Goal: Information Seeking & Learning: Find specific fact

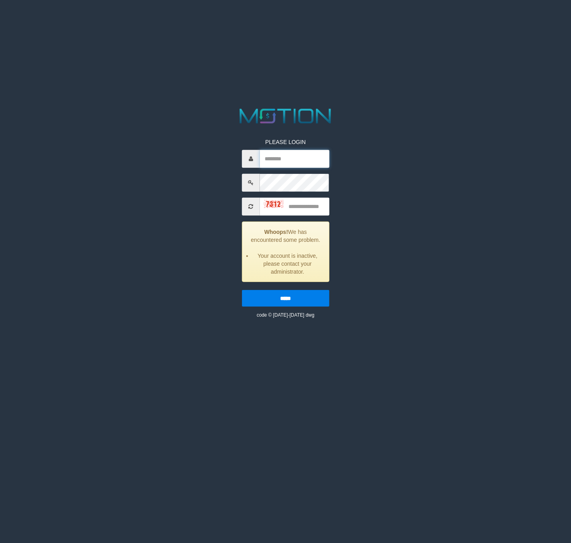
type input "*******"
drag, startPoint x: 321, startPoint y: 210, endPoint x: 325, endPoint y: 205, distance: 6.0
click at [325, 205] on input "text" at bounding box center [295, 206] width 70 height 18
type input "****"
click at [242, 289] on input "*****" at bounding box center [285, 297] width 87 height 17
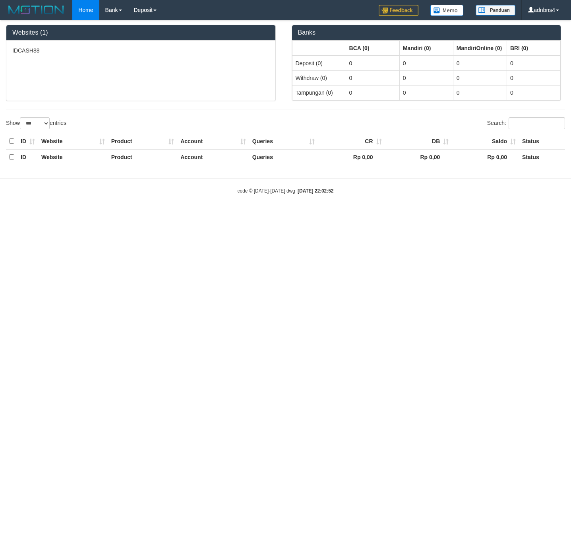
select select "***"
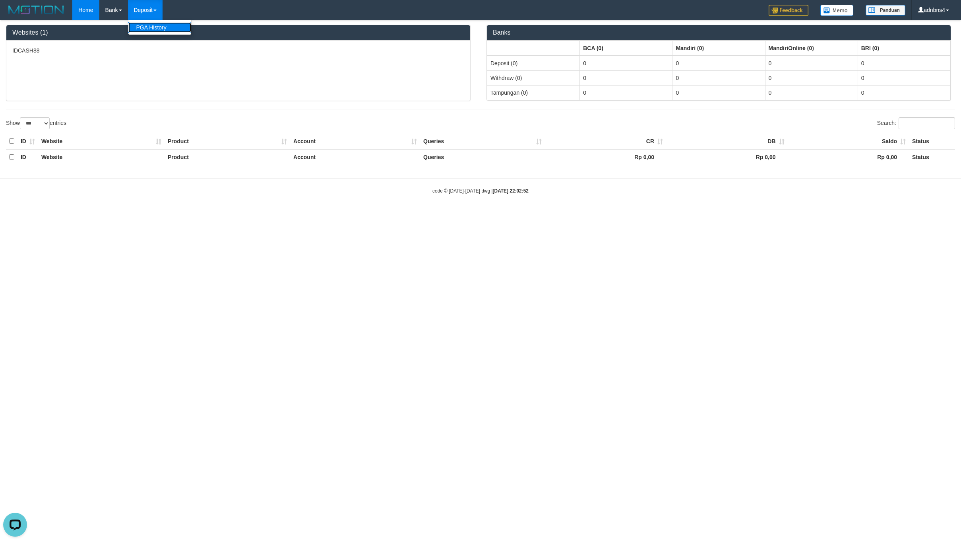
click at [149, 25] on link "PGA History" at bounding box center [159, 27] width 63 height 10
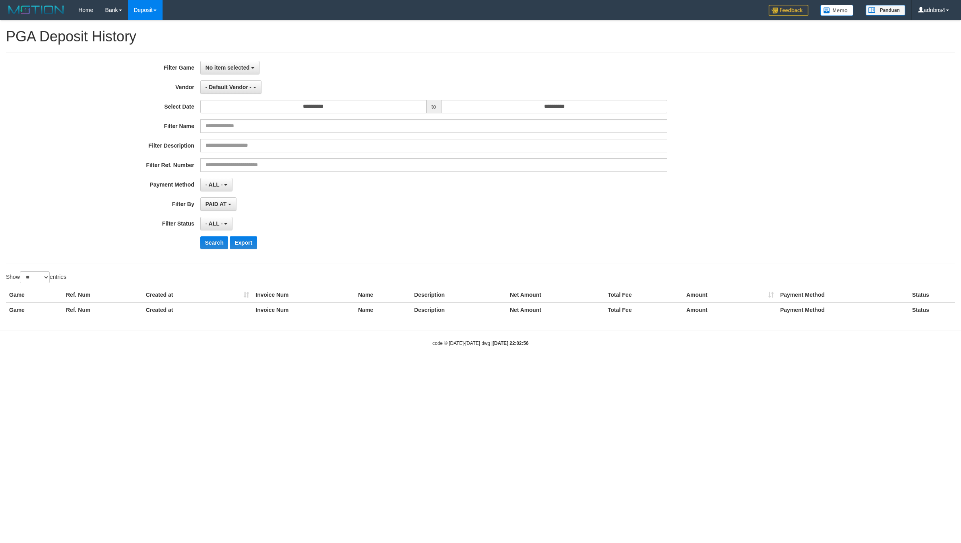
select select
select select "**"
click at [229, 69] on span "No item selected" at bounding box center [227, 67] width 44 height 6
click at [232, 110] on label "[ISPORT] IDCASH88" at bounding box center [251, 109] width 101 height 12
select select "***"
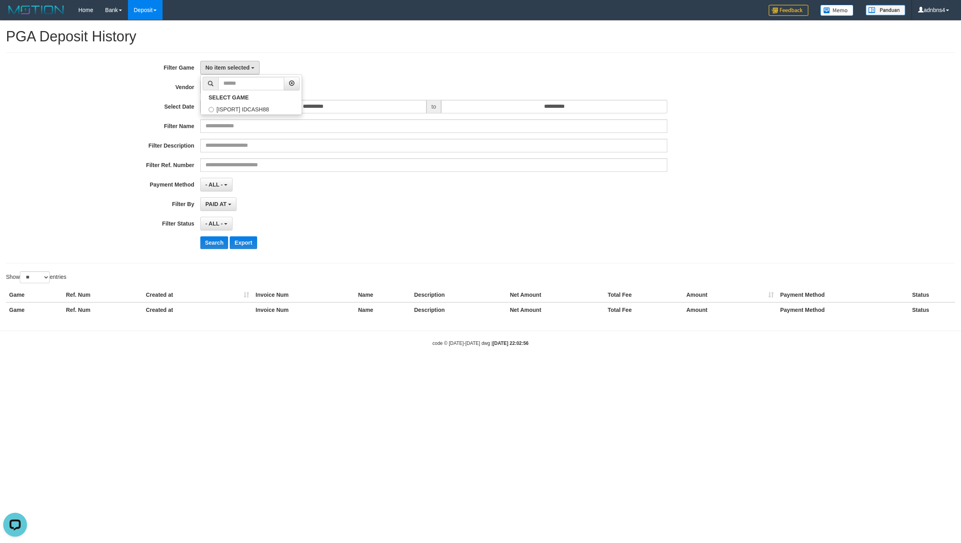
scroll to position [7, 0]
click at [233, 74] on button "[ISPORT] IDCASH88" at bounding box center [234, 68] width 68 height 14
click at [237, 112] on label "[ISPORT] IDCASH88" at bounding box center [251, 109] width 101 height 12
drag, startPoint x: 249, startPoint y: 93, endPoint x: 169, endPoint y: 95, distance: 79.9
click at [251, 93] on label "SELECT GAME" at bounding box center [229, 97] width 56 height 10
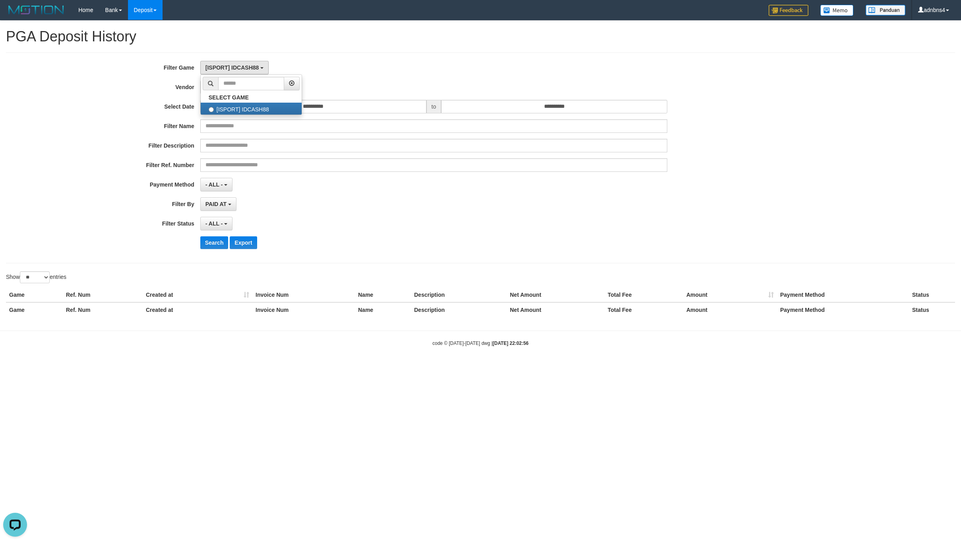
click at [195, 93] on div "**********" at bounding box center [400, 87] width 801 height 14
click at [259, 93] on button "- Default Vendor -" at bounding box center [230, 87] width 61 height 14
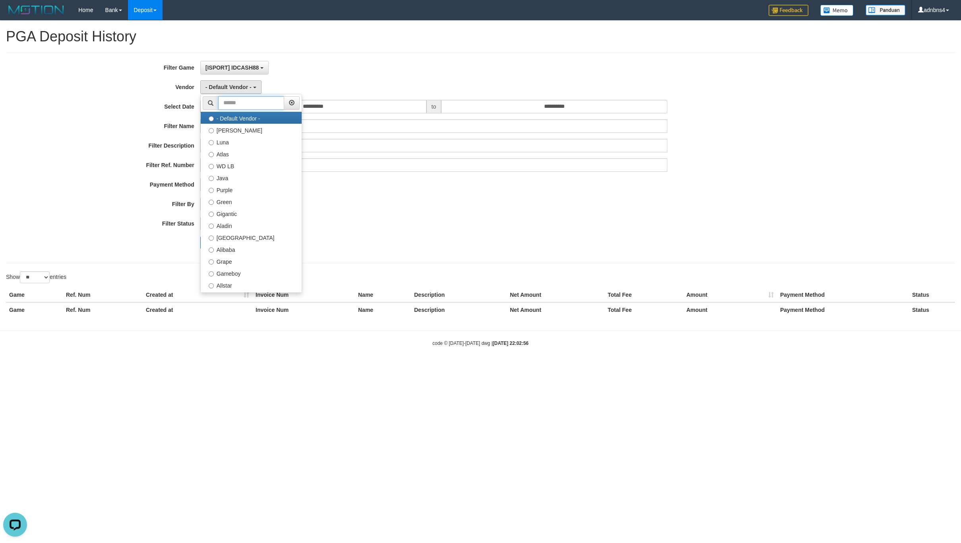
click at [246, 99] on input "text" at bounding box center [251, 103] width 66 height 14
type input "***"
click at [225, 116] on label "Alibaba" at bounding box center [251, 118] width 101 height 12
select select "**********"
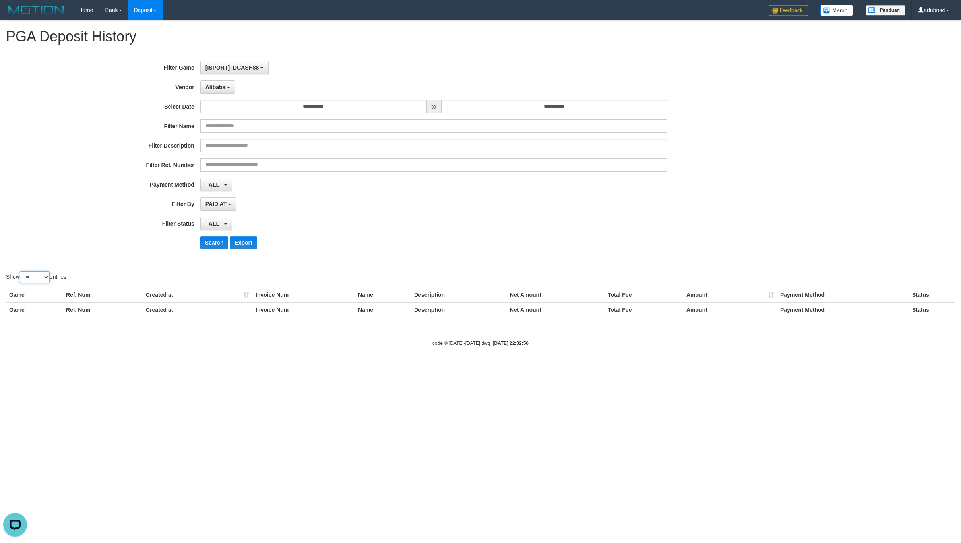
click at [48, 277] on select "** ** ** ***" at bounding box center [35, 277] width 30 height 12
select select "***"
click at [21, 273] on select "** ** ** ***" at bounding box center [35, 277] width 30 height 12
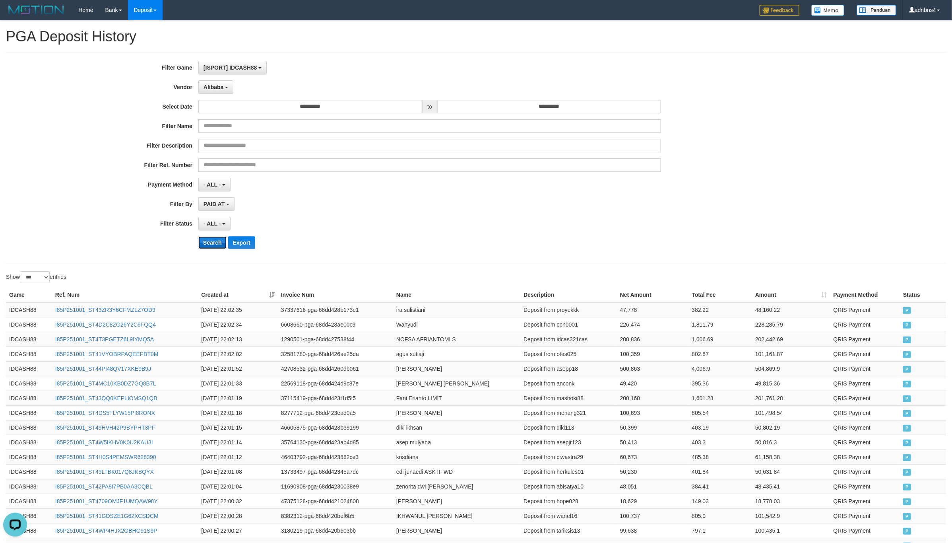
click at [207, 246] on button "Search" at bounding box center [212, 242] width 28 height 13
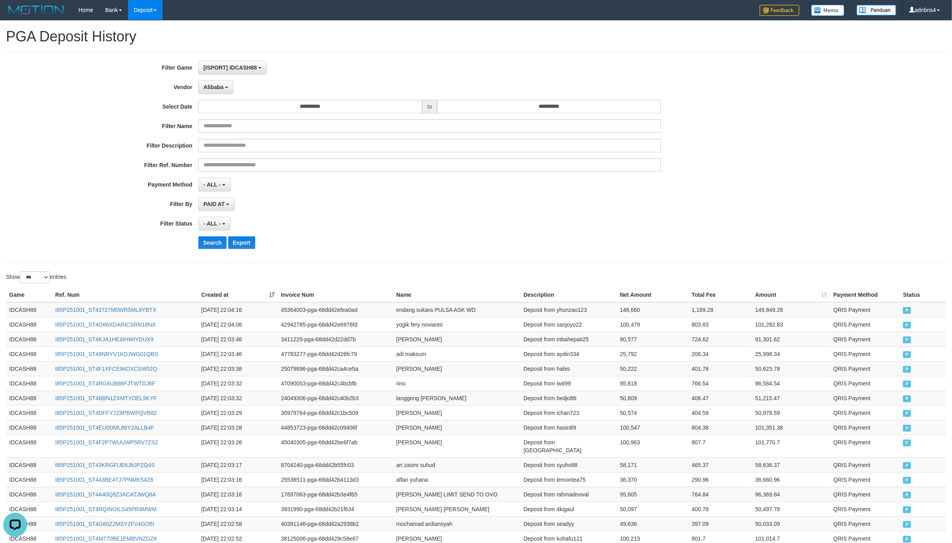
click at [401, 225] on div "- ALL - SELECT ALL - ALL - SELECT STATUS PENDING/UNPAID PAID CANCELED EXPIRED" at bounding box center [429, 224] width 463 height 14
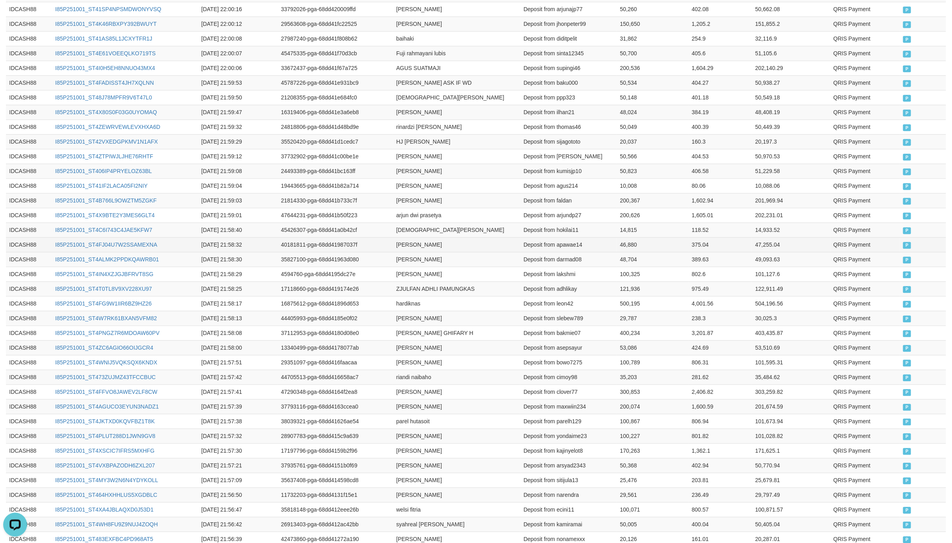
click at [883, 247] on td "QRIS Payment" at bounding box center [865, 244] width 70 height 15
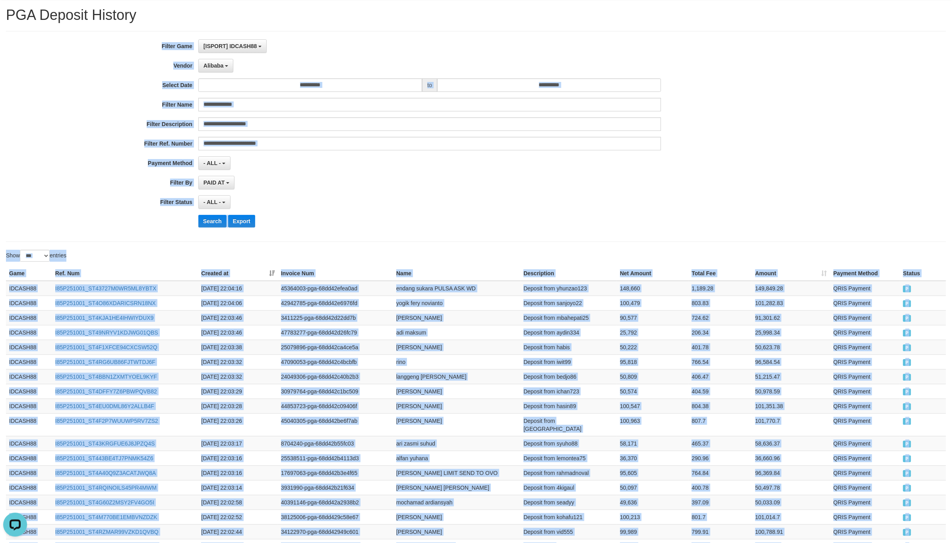
scroll to position [16, 0]
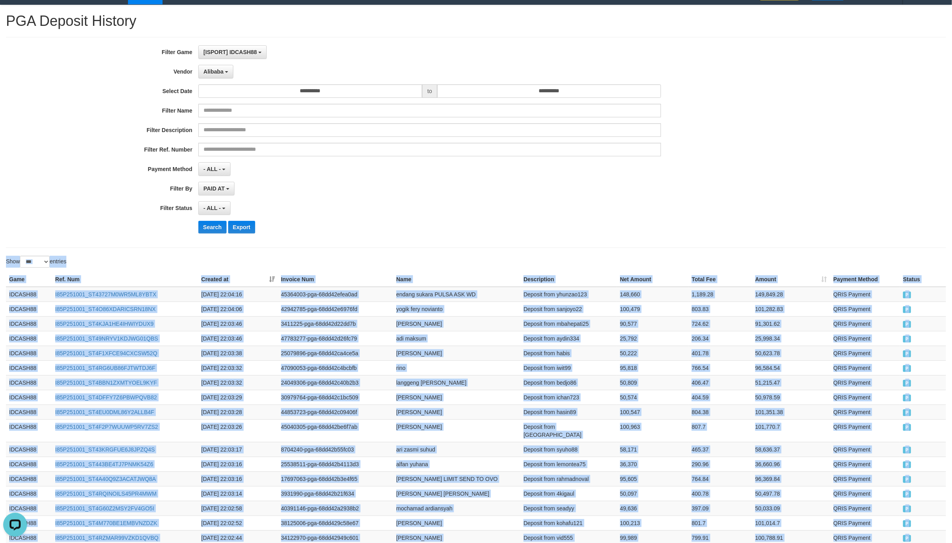
drag, startPoint x: 881, startPoint y: 260, endPoint x: 417, endPoint y: 239, distance: 464.4
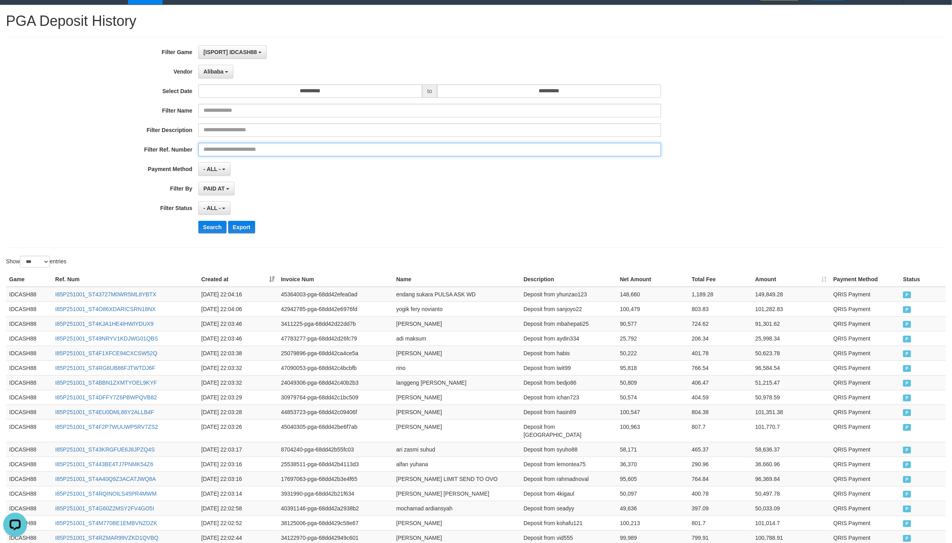
drag, startPoint x: 489, startPoint y: 154, endPoint x: 465, endPoint y: 151, distance: 24.1
click at [481, 151] on input "text" at bounding box center [429, 150] width 463 height 14
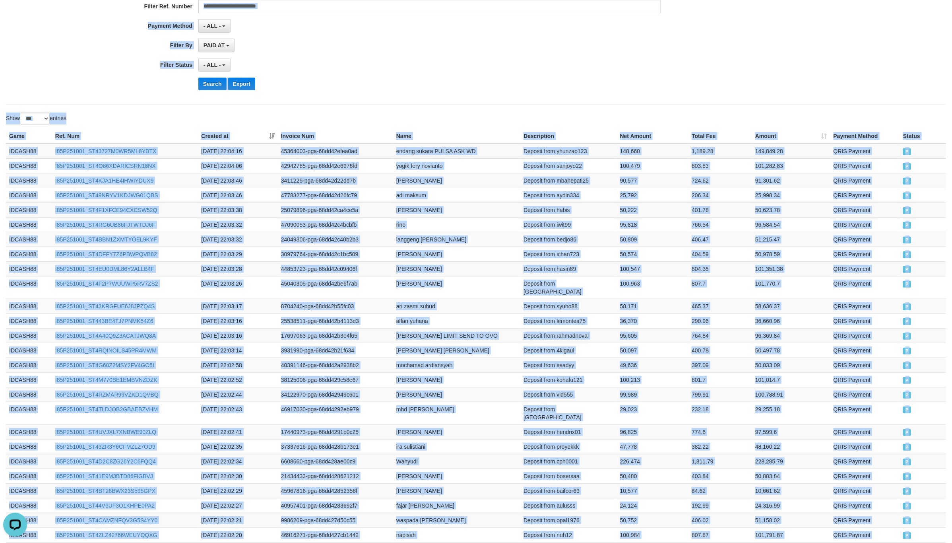
scroll to position [140, 0]
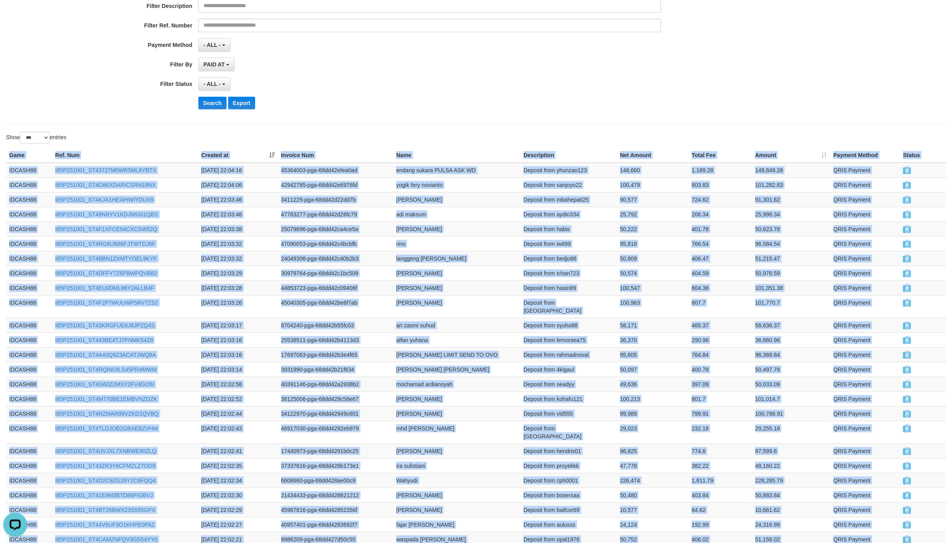
drag, startPoint x: 894, startPoint y: 234, endPoint x: 487, endPoint y: 136, distance: 419.5
copy div "Game Ref. Num Created at Invoice Num Name Description Net Amount Total Fee Amou…"
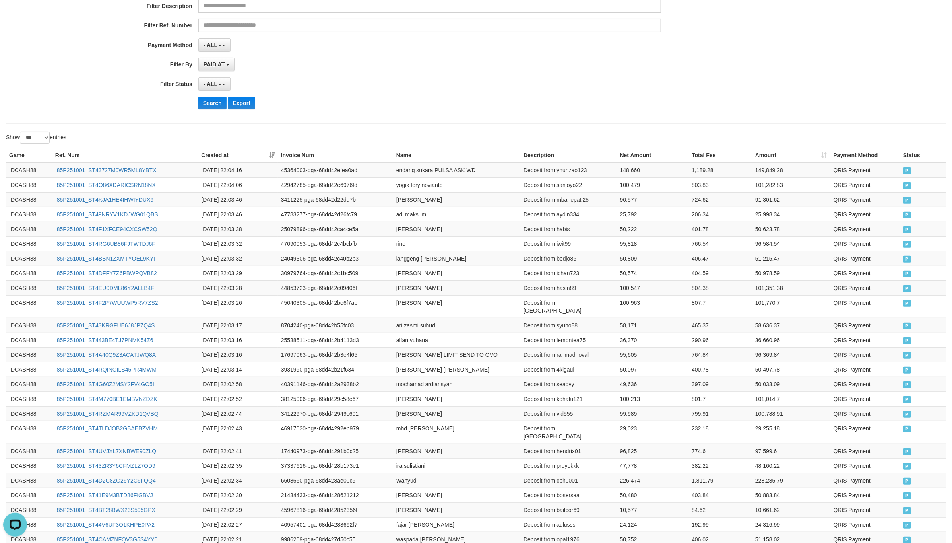
click at [340, 88] on div "- ALL - SELECT ALL - ALL - SELECT STATUS PENDING/UNPAID PAID CANCELED EXPIRED" at bounding box center [429, 84] width 463 height 14
click at [209, 107] on button "Search" at bounding box center [212, 103] width 28 height 13
click at [532, 114] on div "**********" at bounding box center [396, 18] width 793 height 194
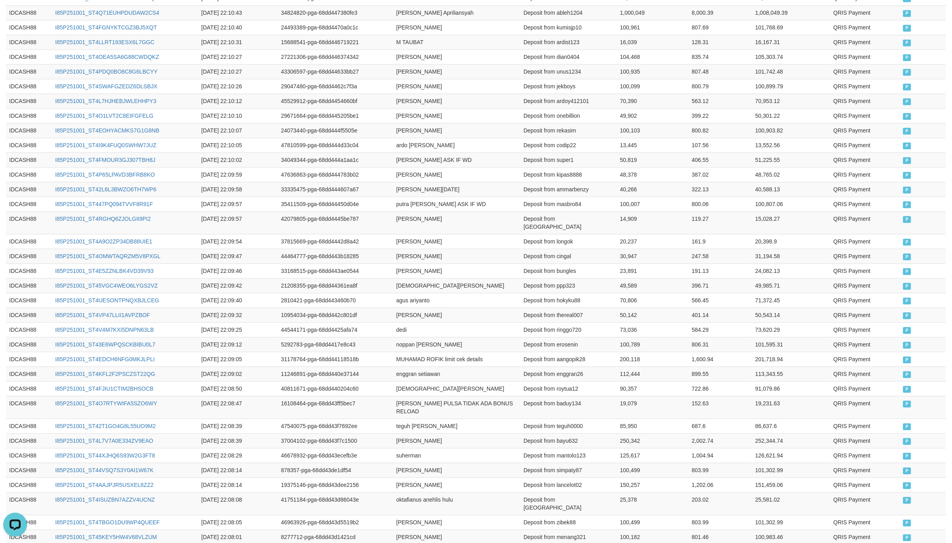
scroll to position [1338, 0]
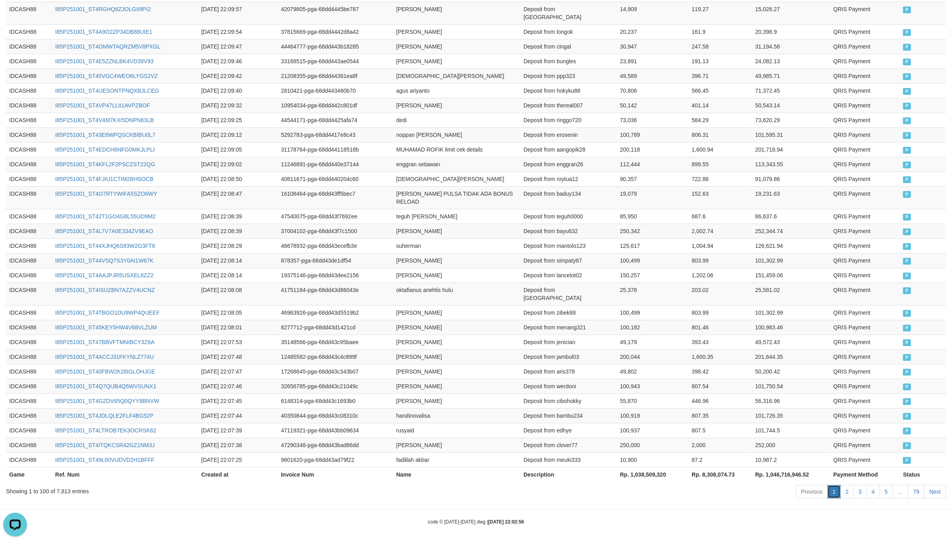
click at [837, 488] on link "1" at bounding box center [835, 492] width 14 height 14
click at [841, 488] on link "2" at bounding box center [847, 492] width 14 height 14
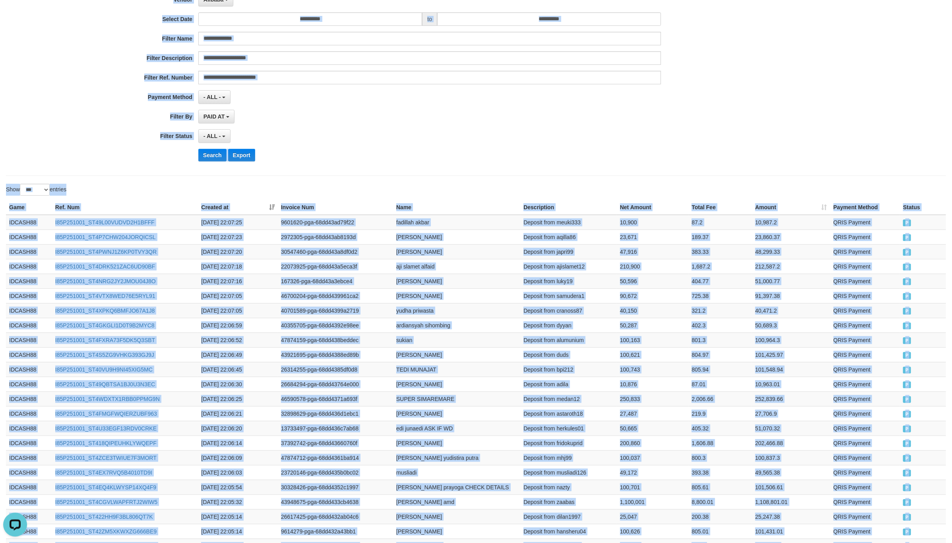
scroll to position [0, 0]
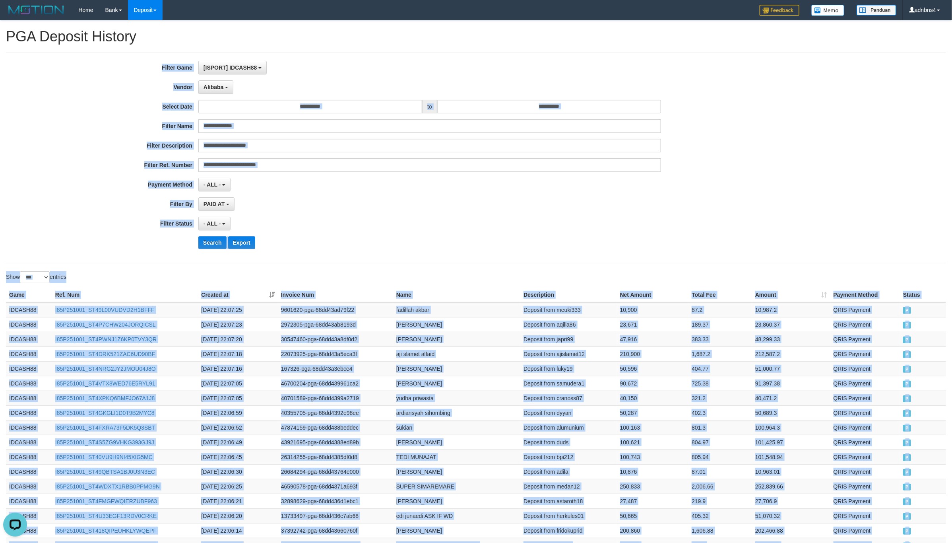
drag, startPoint x: 886, startPoint y: 252, endPoint x: 314, endPoint y: 271, distance: 572.7
copy div "Game Ref. Num Created at Invoice Num Name Description Net Amount Total Fee Amou…"
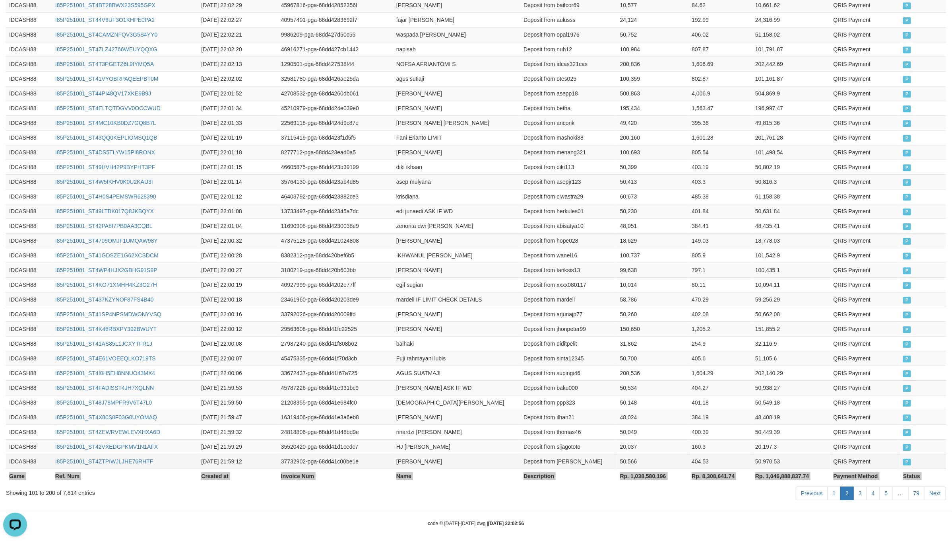
scroll to position [1338, 0]
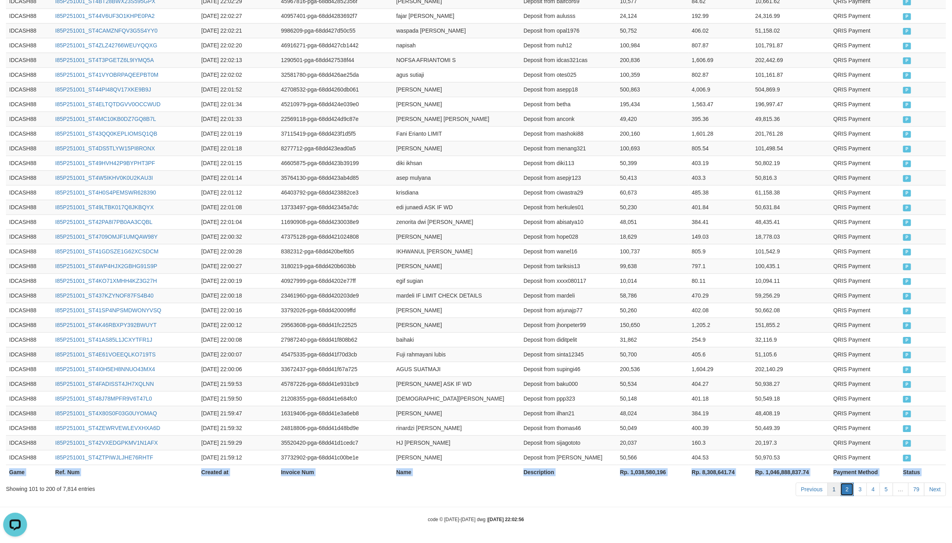
drag, startPoint x: 840, startPoint y: 485, endPoint x: 830, endPoint y: 486, distance: 9.6
click at [840, 485] on link "2" at bounding box center [847, 489] width 14 height 14
click at [830, 486] on link "1" at bounding box center [835, 489] width 14 height 14
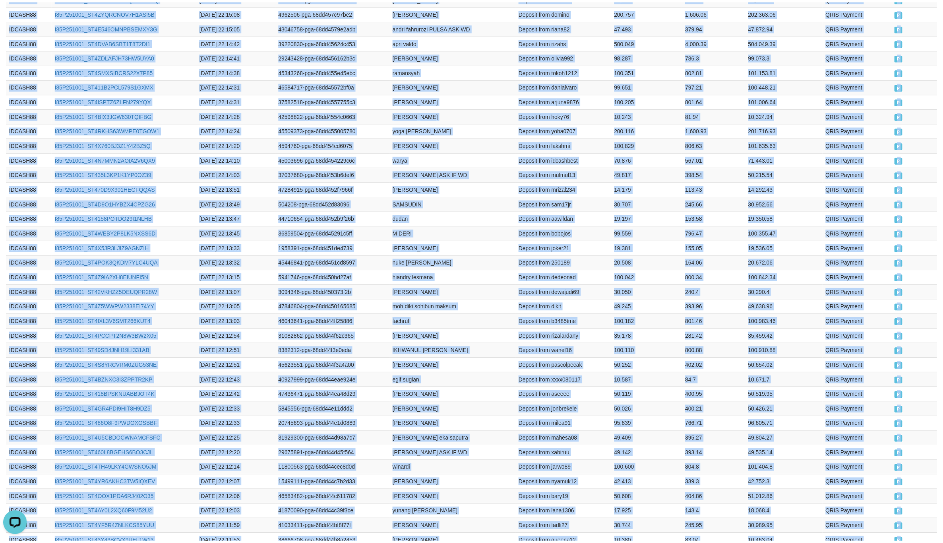
scroll to position [124, 0]
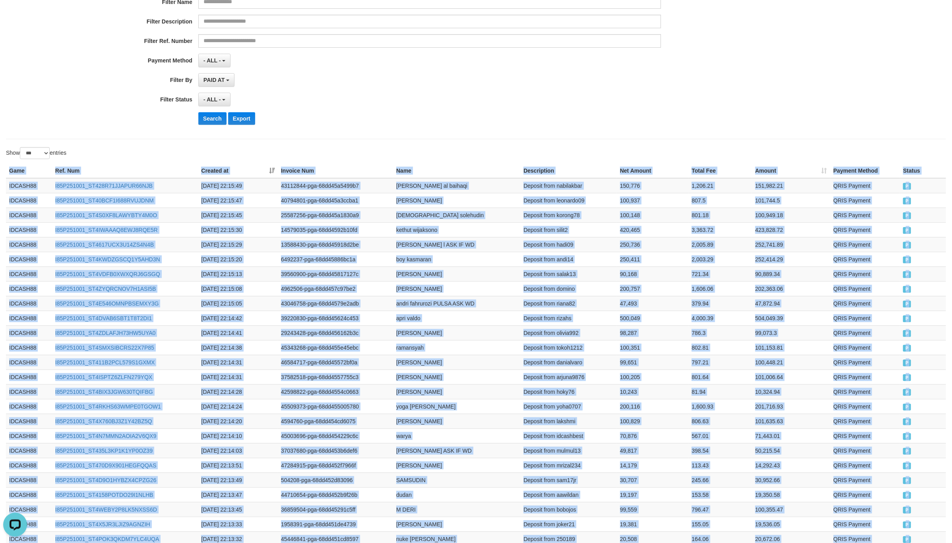
drag, startPoint x: 883, startPoint y: 454, endPoint x: 491, endPoint y: 153, distance: 493.5
copy div "Game Ref. Num Created at Invoice Num Name Description Net Amount Total Fee Amou…"
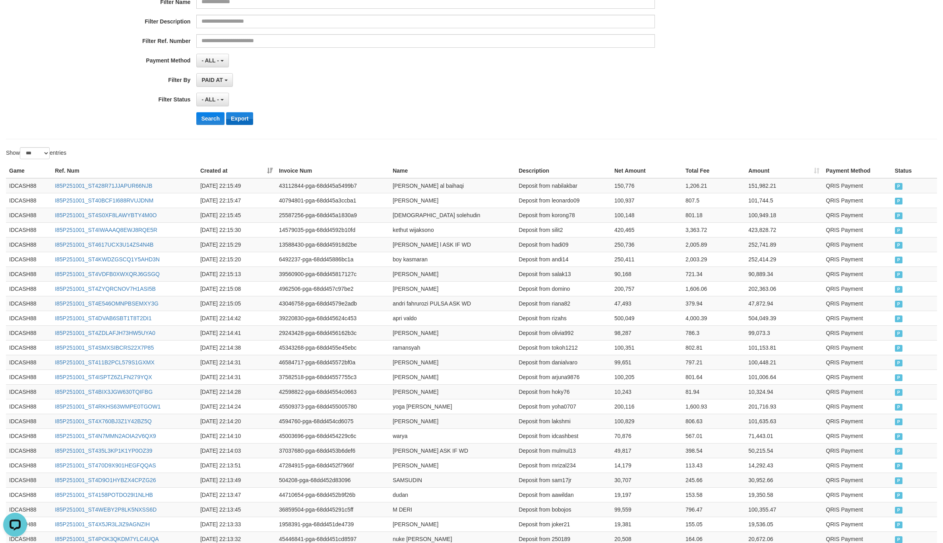
drag, startPoint x: 363, startPoint y: 84, endPoint x: 245, endPoint y: 118, distance: 123.0
click at [358, 86] on div "PAID AT PAID AT CREATED AT" at bounding box center [425, 80] width 459 height 14
drag, startPoint x: 187, startPoint y: 111, endPoint x: 189, endPoint y: 122, distance: 11.2
click at [189, 122] on div "**********" at bounding box center [393, 34] width 786 height 194
drag, startPoint x: 198, startPoint y: 123, endPoint x: 336, endPoint y: 99, distance: 140.0
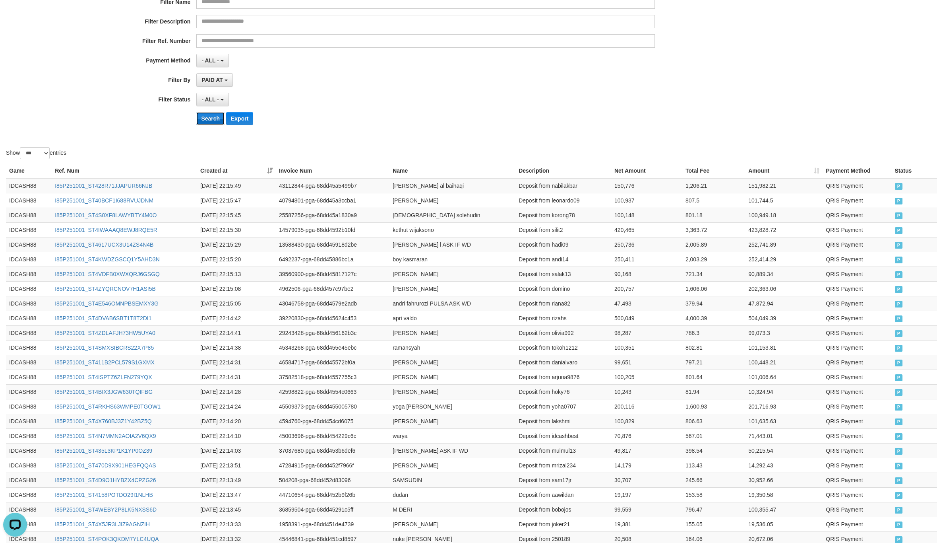
click at [200, 123] on button "Search" at bounding box center [210, 118] width 28 height 13
click at [347, 99] on div "- ALL - SELECT ALL - ALL - SELECT STATUS PENDING/UNPAID PAID CANCELED EXPIRED" at bounding box center [425, 100] width 459 height 14
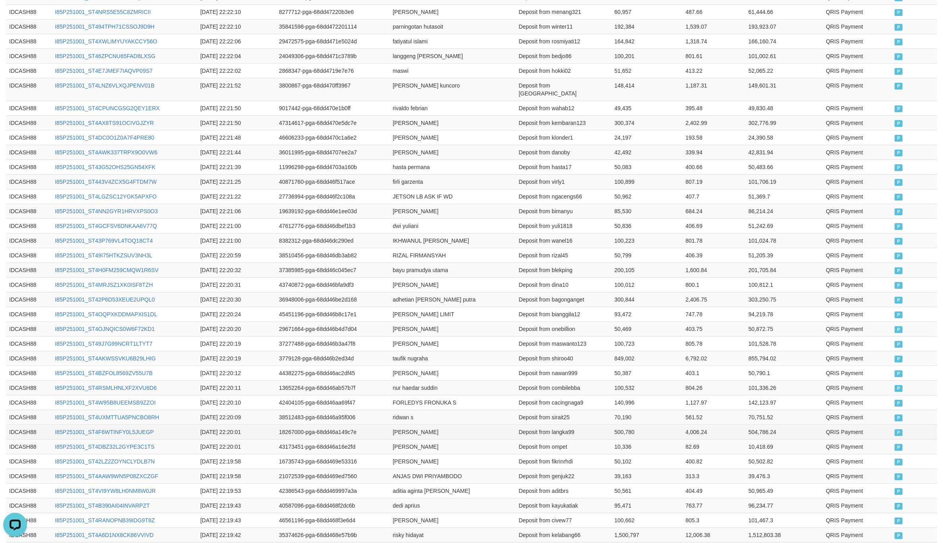
scroll to position [1338, 0]
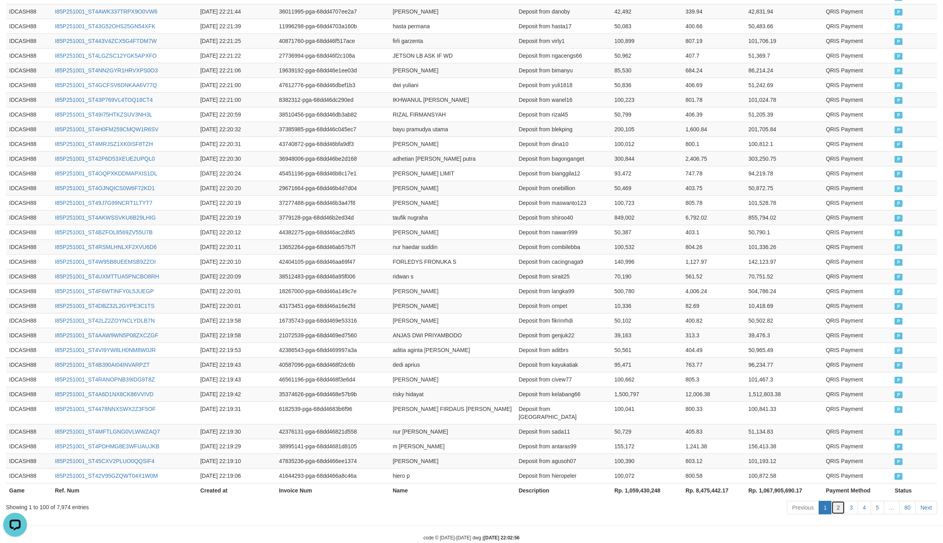
click at [832, 500] on link "2" at bounding box center [839, 507] width 14 height 14
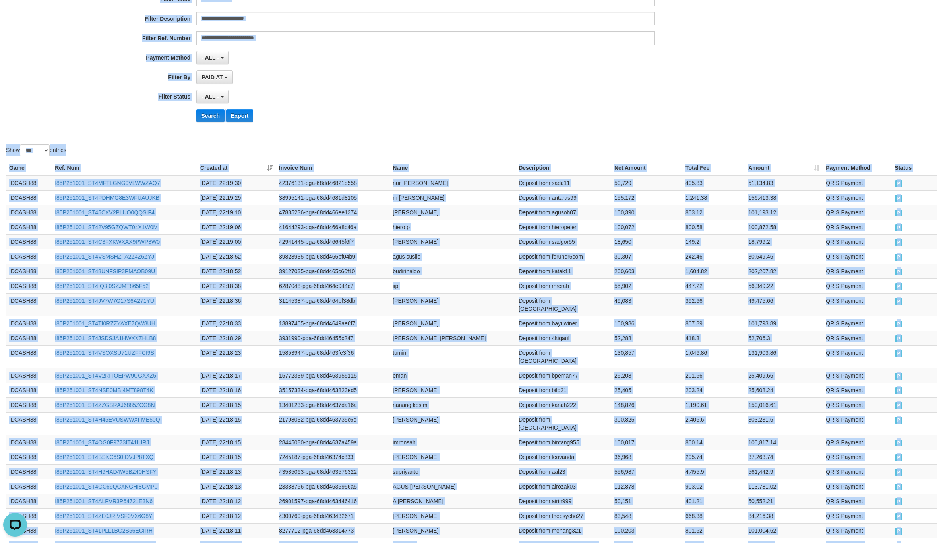
scroll to position [0, 0]
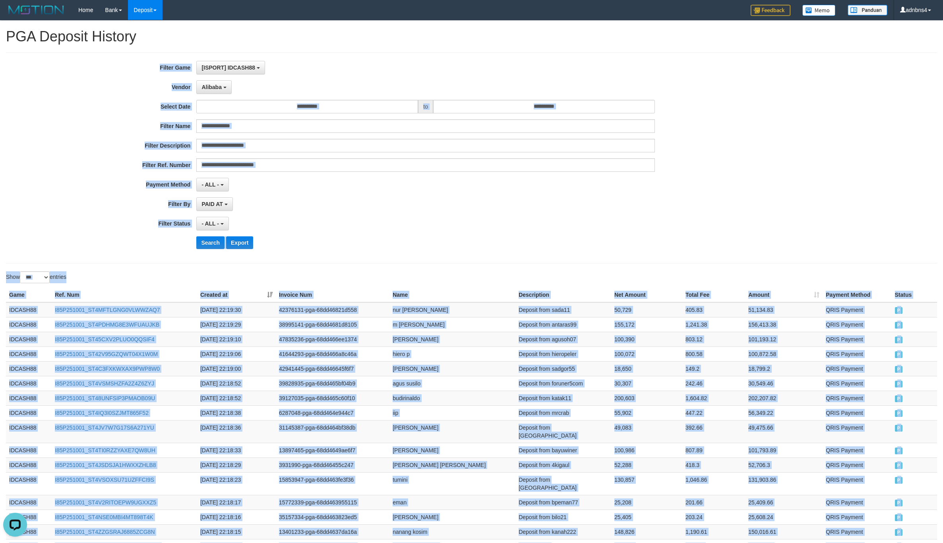
drag, startPoint x: 878, startPoint y: 255, endPoint x: 153, endPoint y: 272, distance: 724.8
copy div "Game Ref. Num Created at Invoice Num Name Description Net Amount Total Fee Amou…"
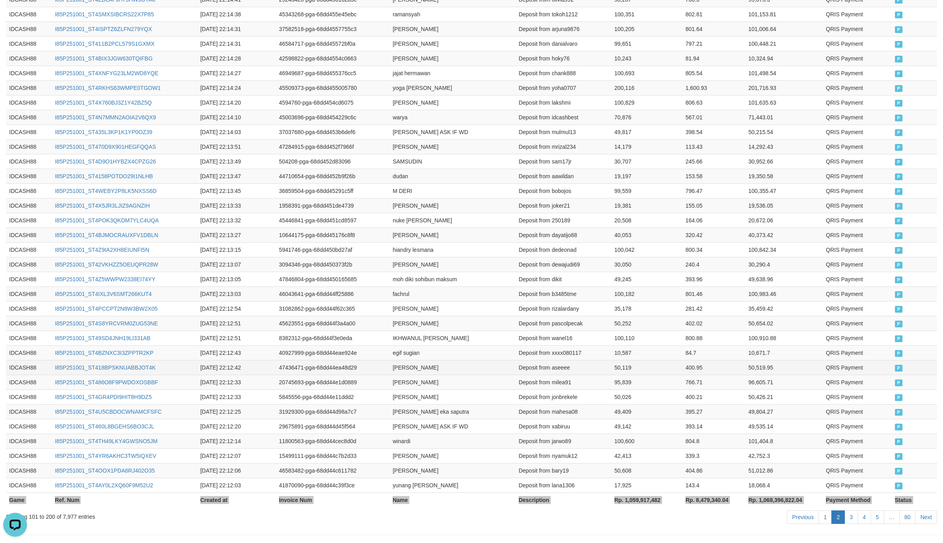
scroll to position [1338, 0]
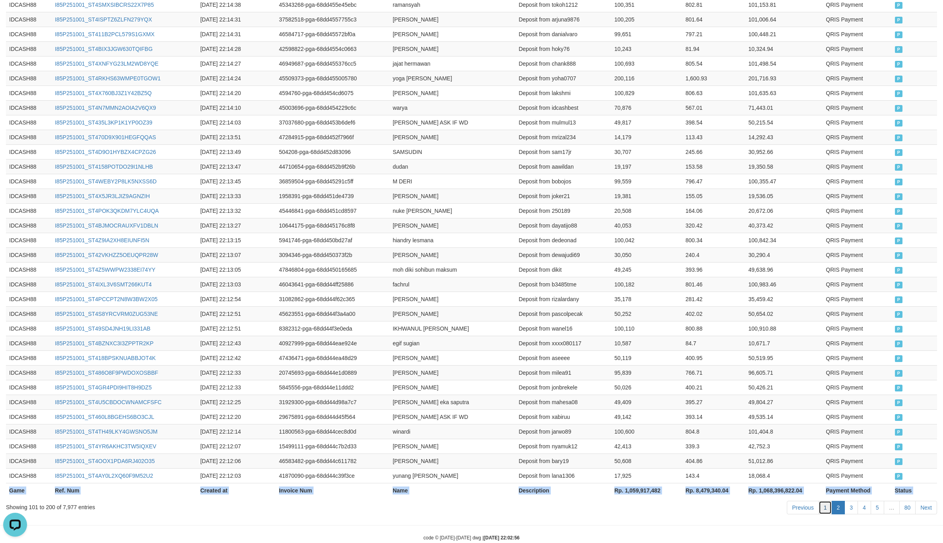
click at [823, 500] on link "1" at bounding box center [826, 507] width 14 height 14
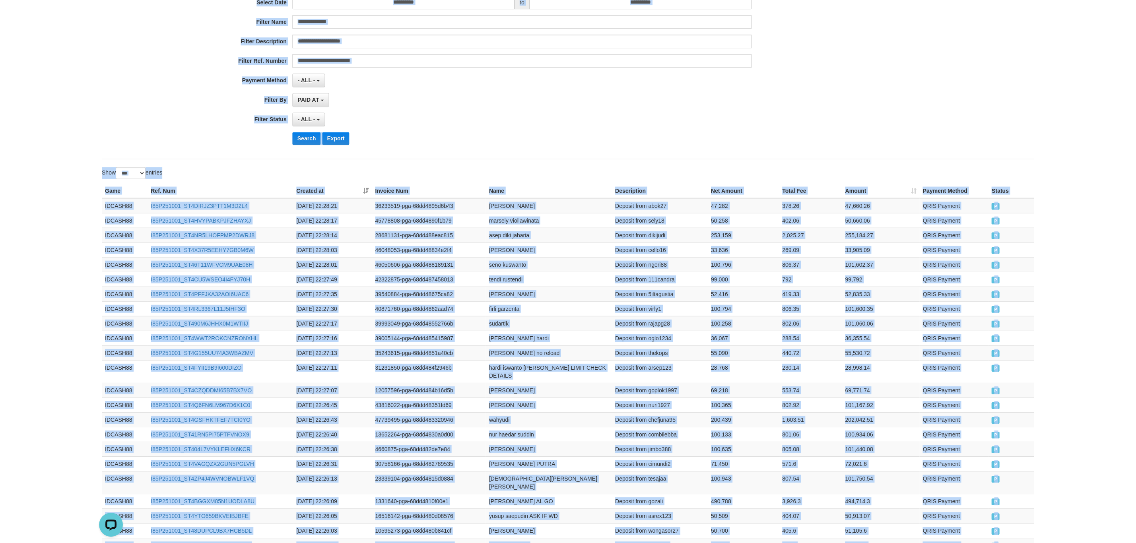
scroll to position [0, 0]
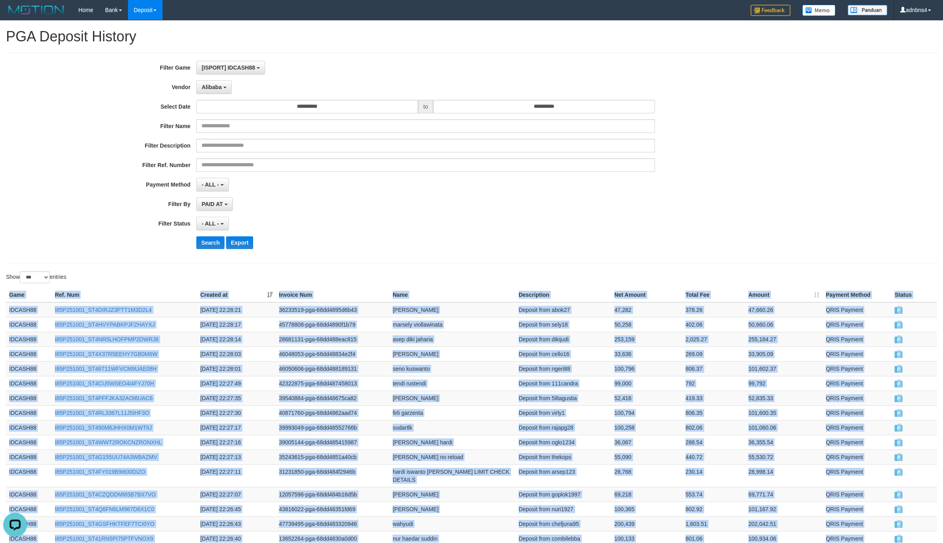
drag, startPoint x: 880, startPoint y: 452, endPoint x: 555, endPoint y: 271, distance: 372.4
copy div "Game Ref. Num Created at Invoice Num Name Description Net Amount Total Fee Amou…"
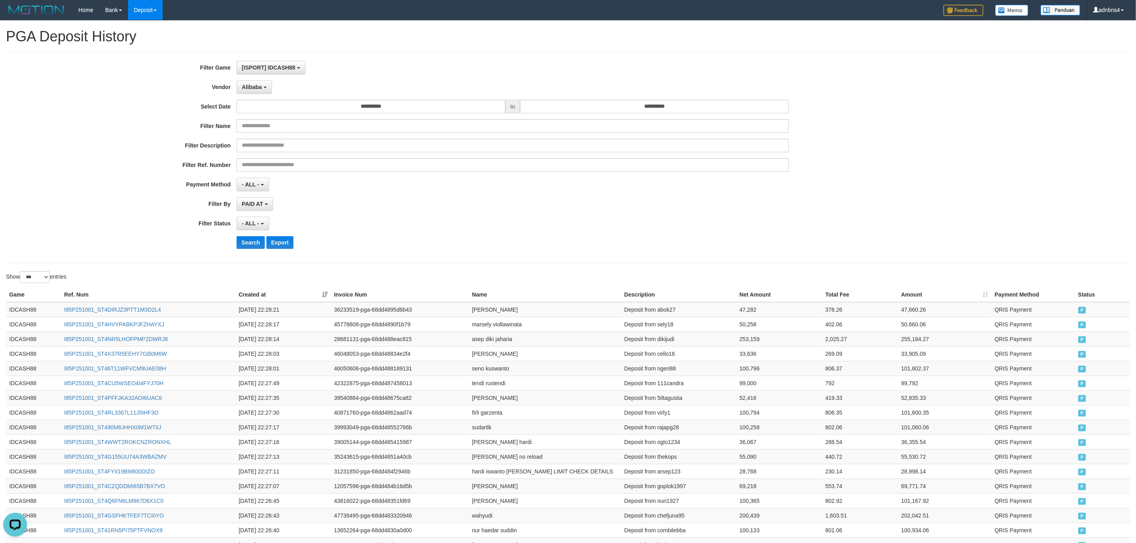
drag, startPoint x: 419, startPoint y: 228, endPoint x: 260, endPoint y: 271, distance: 164.3
click at [406, 237] on div "**********" at bounding box center [473, 158] width 946 height 194
drag, startPoint x: 252, startPoint y: 252, endPoint x: 248, endPoint y: 248, distance: 5.1
click at [248, 248] on div "**********" at bounding box center [473, 158] width 946 height 194
drag, startPoint x: 244, startPoint y: 247, endPoint x: 433, endPoint y: 239, distance: 189.8
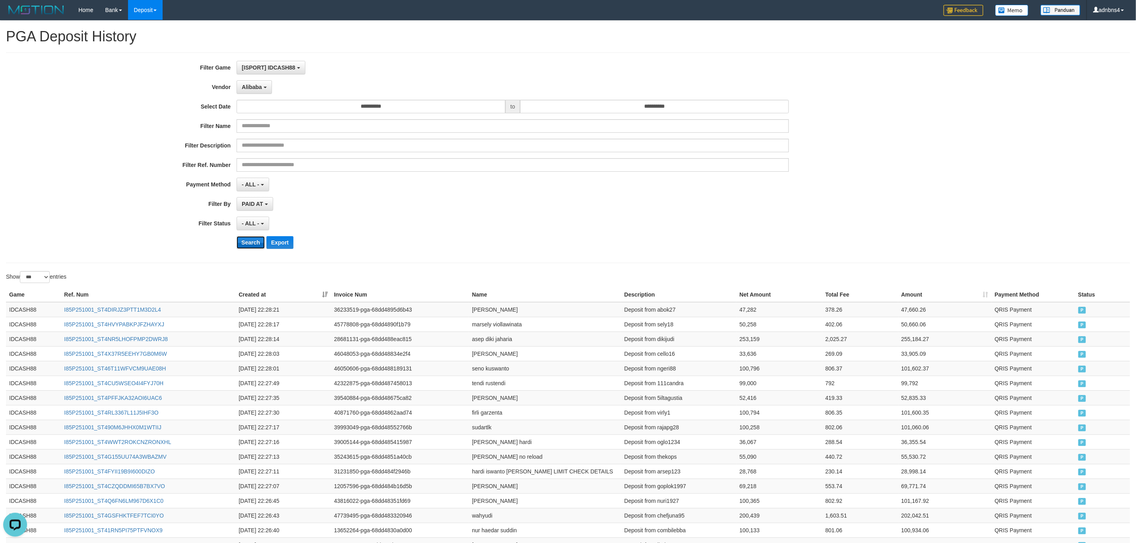
click at [245, 247] on button "Search" at bounding box center [251, 242] width 28 height 13
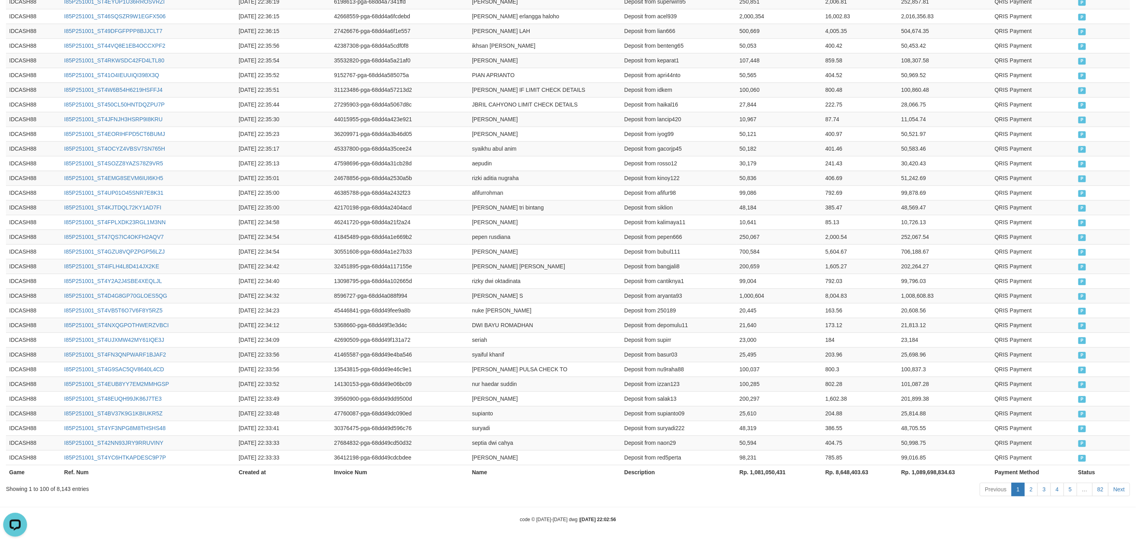
scroll to position [1329, 0]
click at [961, 488] on link "2" at bounding box center [1031, 490] width 14 height 14
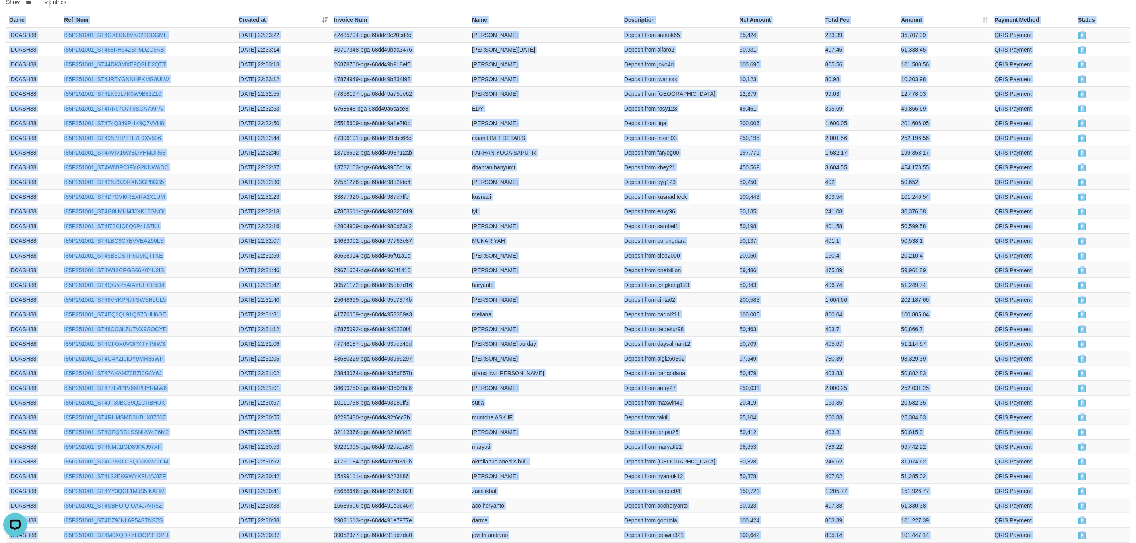
scroll to position [0, 0]
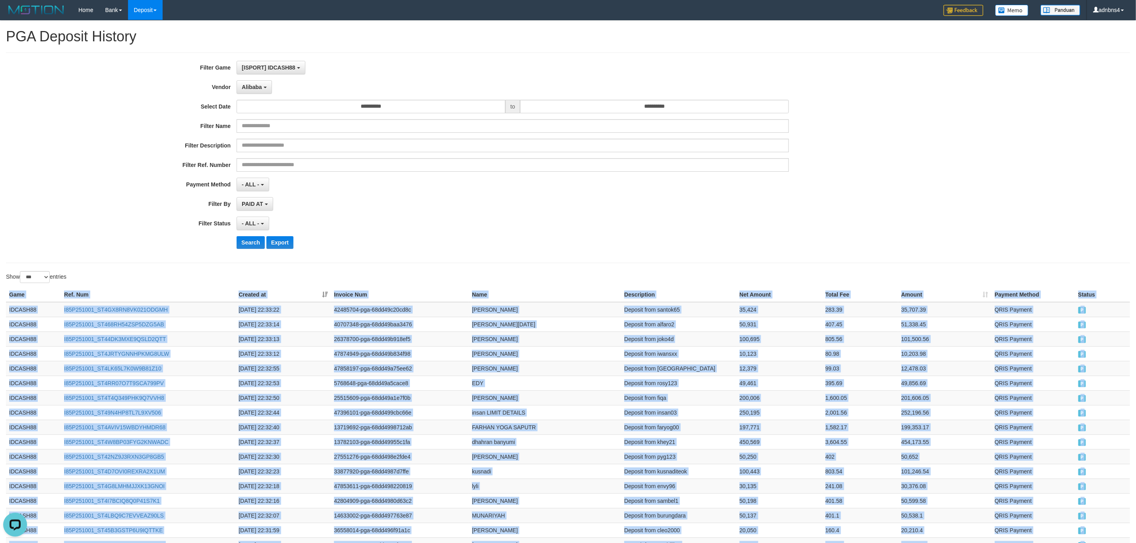
drag, startPoint x: 1051, startPoint y: 250, endPoint x: 531, endPoint y: 267, distance: 520.2
copy div "Game Ref. Num Created at Invoice Num Name Description Net Amount Total Fee Amou…"
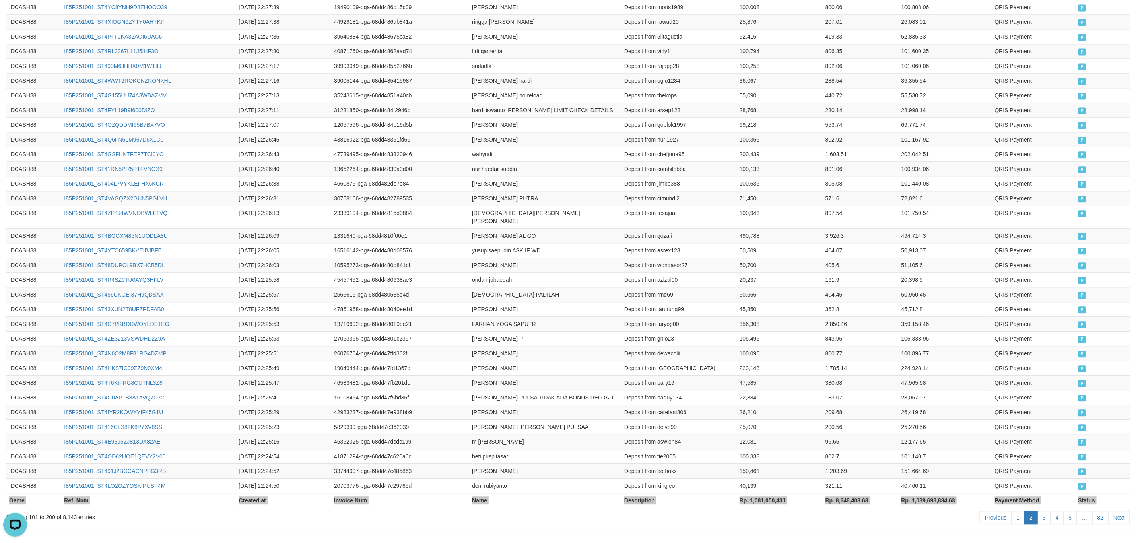
scroll to position [1329, 0]
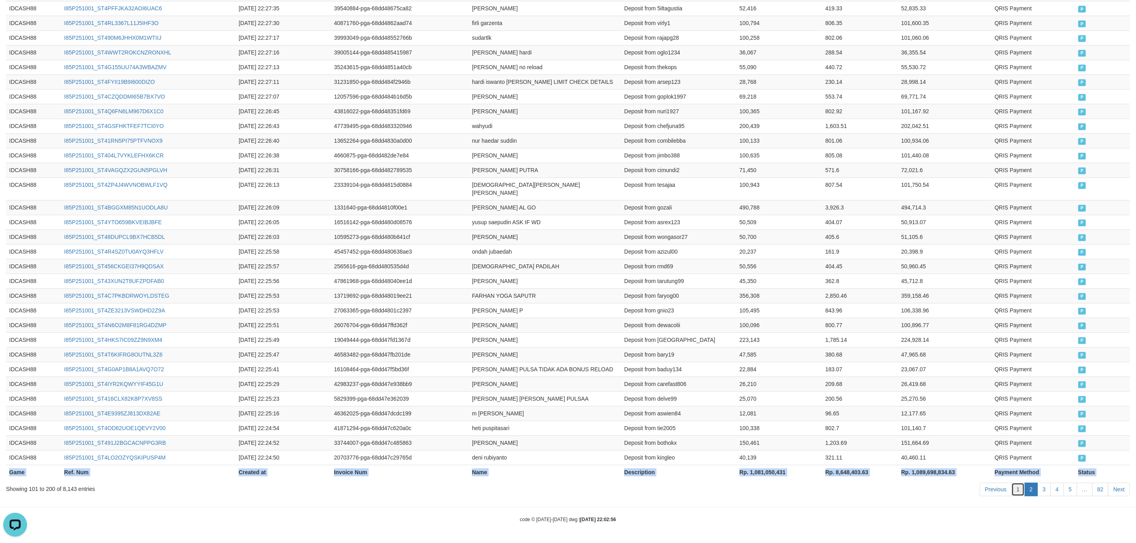
click at [961, 492] on link "1" at bounding box center [1018, 490] width 14 height 14
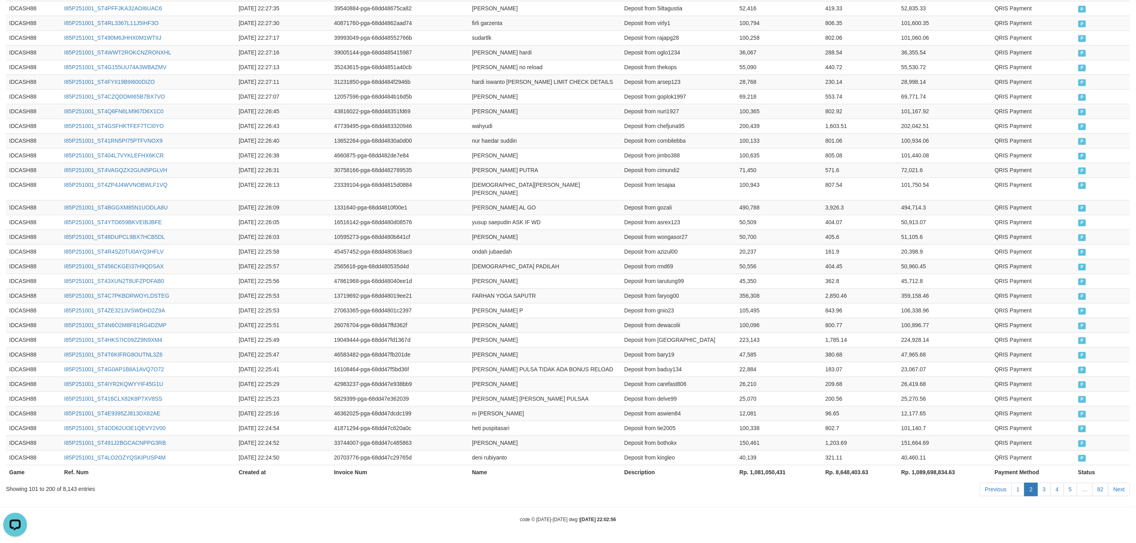
click at [715, 485] on div "Previous 1 2 3 4 5 … 82 Next" at bounding box center [804, 490] width 651 height 17
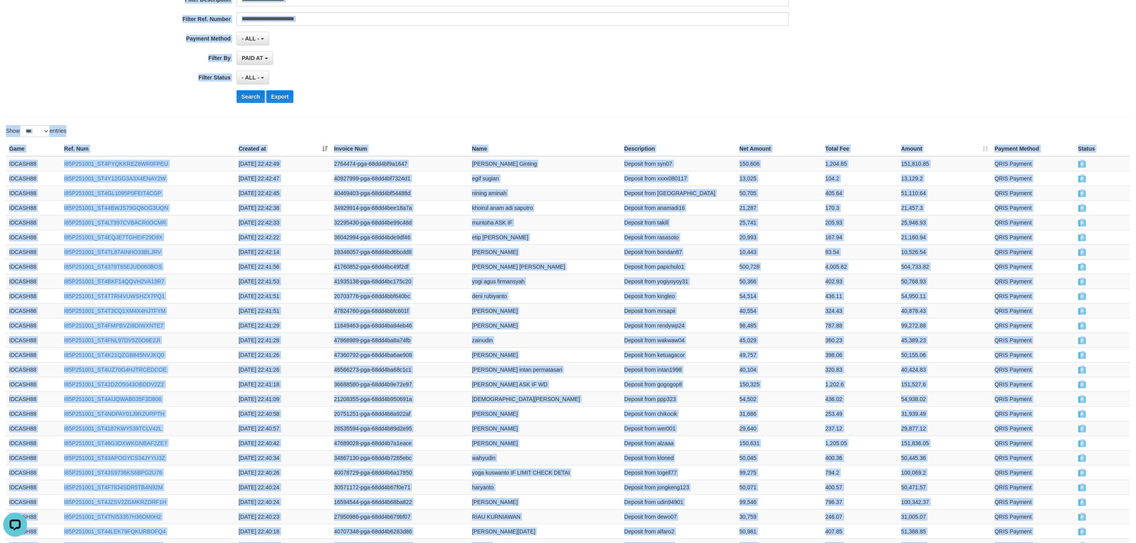
scroll to position [0, 0]
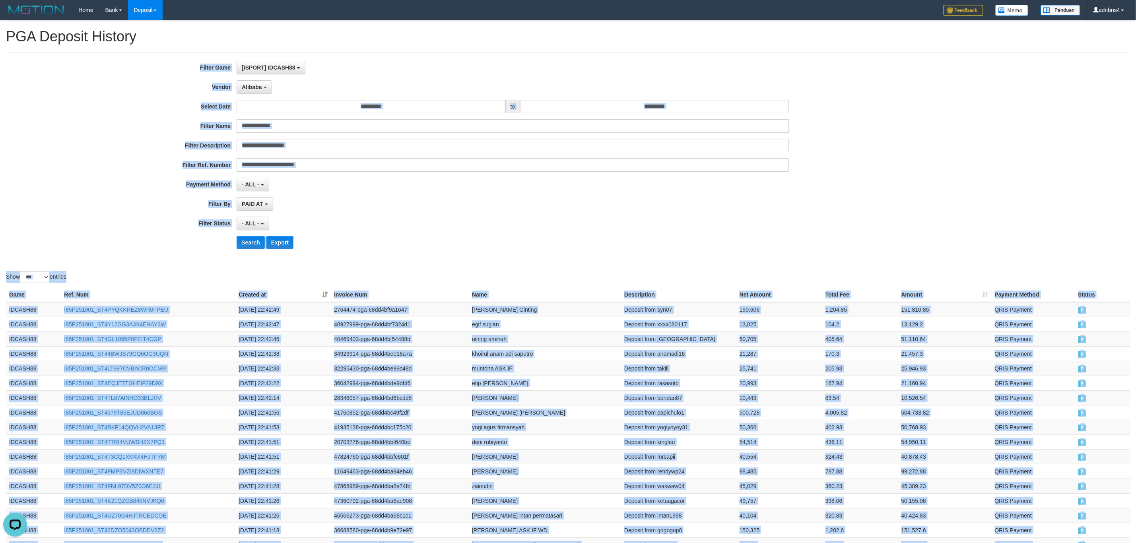
drag, startPoint x: 1055, startPoint y: 451, endPoint x: 557, endPoint y: 277, distance: 527.6
copy div "Game Ref. Num Created at Invoice Num Name Description Net Amount Total Fee Amou…"
